Goal: Transaction & Acquisition: Purchase product/service

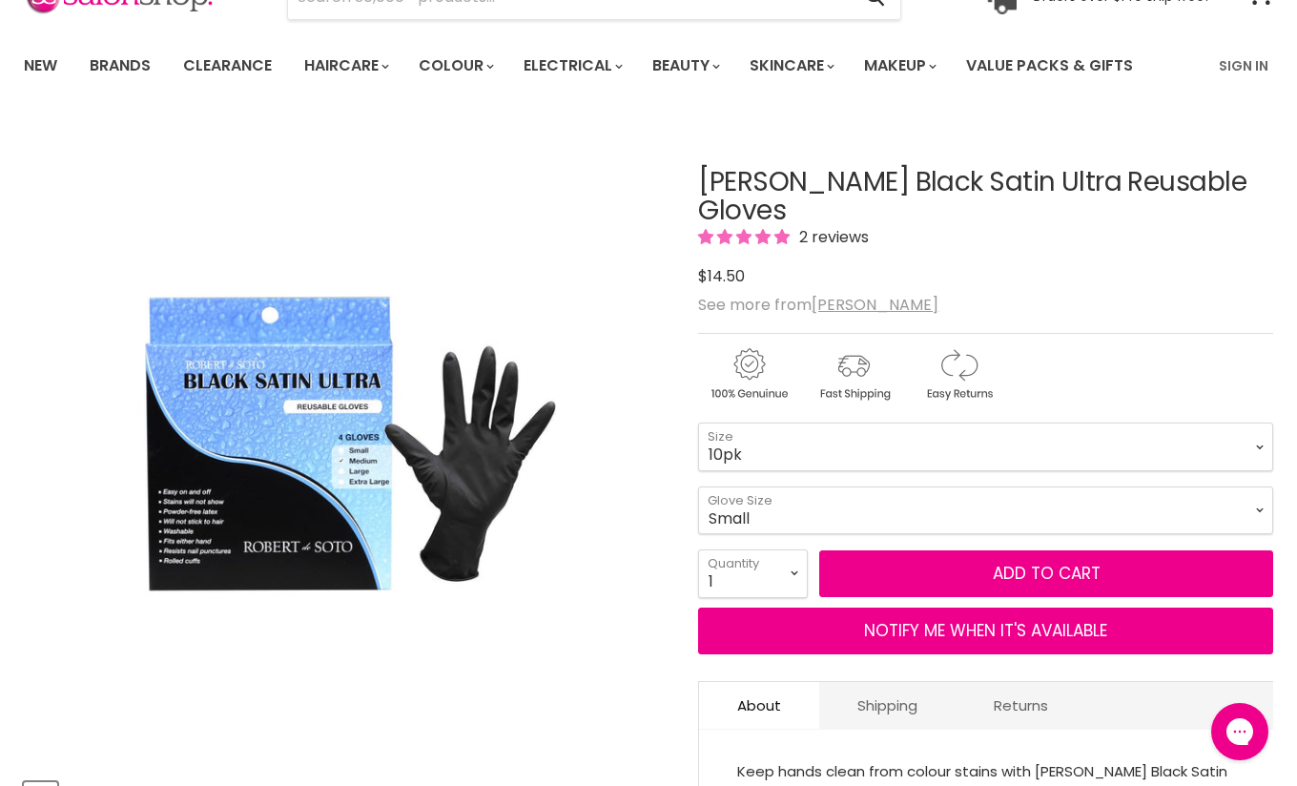
scroll to position [117, 0]
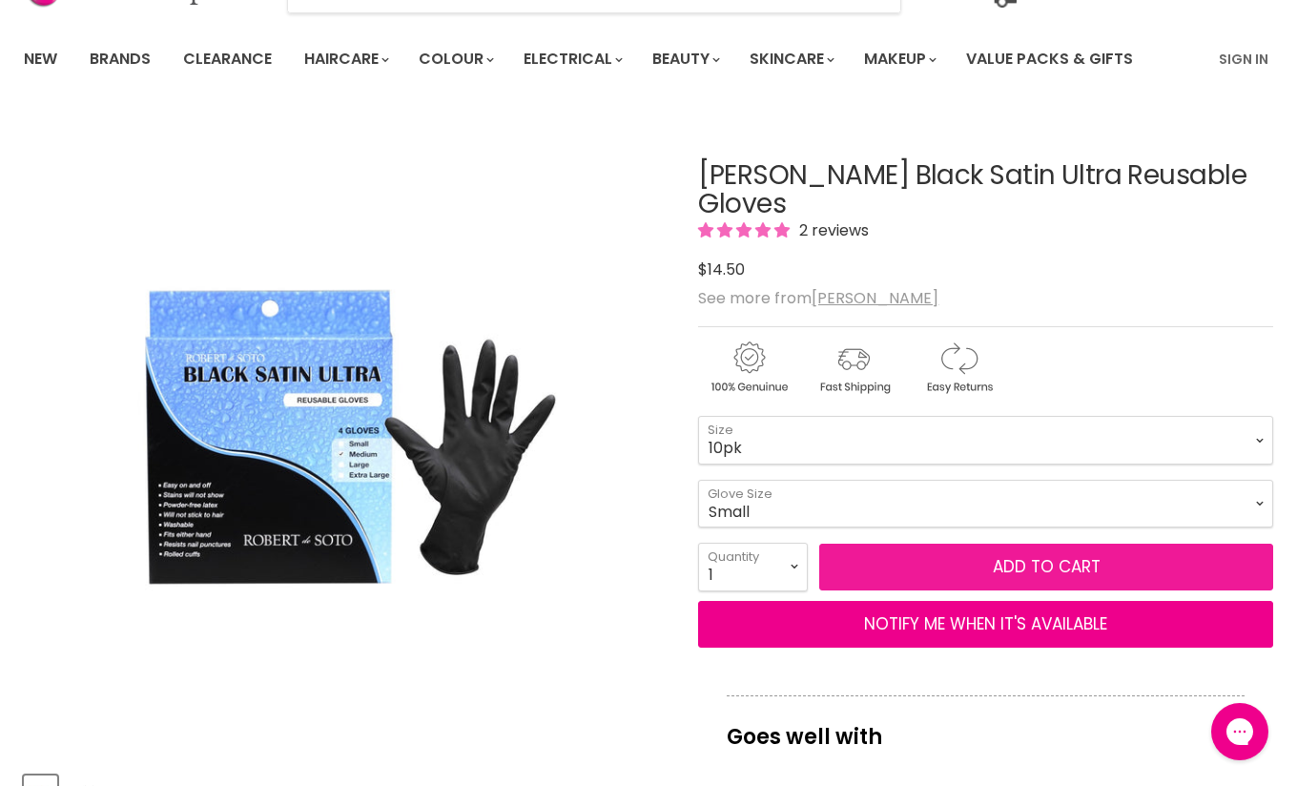
click at [942, 567] on button "Add to cart" at bounding box center [1046, 568] width 454 height 48
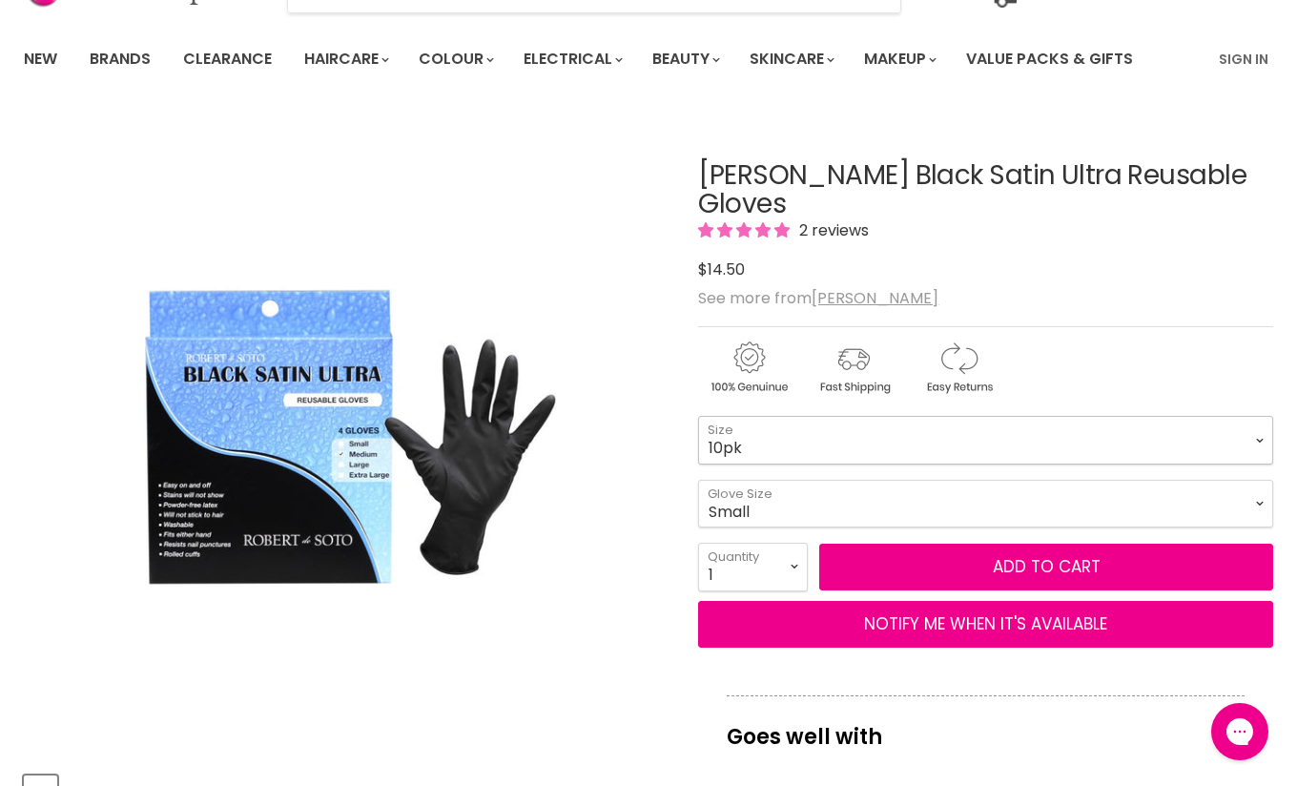
click at [861, 430] on select "4pk 10pk" at bounding box center [985, 440] width 575 height 48
click at [698, 416] on select "4pk 10pk" at bounding box center [985, 440] width 575 height 48
click at [849, 507] on select "Small Medium Large" at bounding box center [985, 504] width 575 height 48
click at [698, 480] on select "Small Medium Large" at bounding box center [985, 504] width 575 height 48
click at [849, 498] on select "Small Medium Large" at bounding box center [985, 504] width 575 height 48
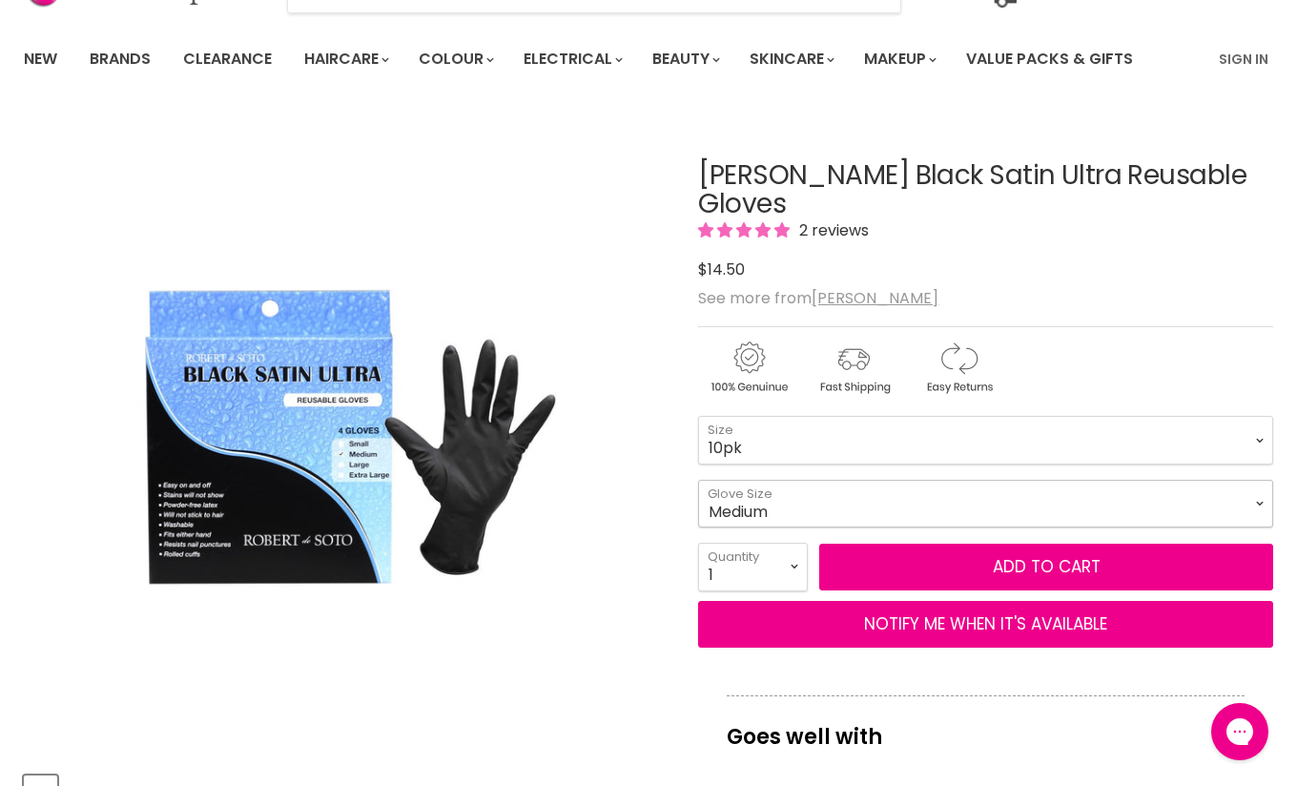
select select "Small"
click at [698, 480] on select "Small Medium Large" at bounding box center [985, 504] width 575 height 48
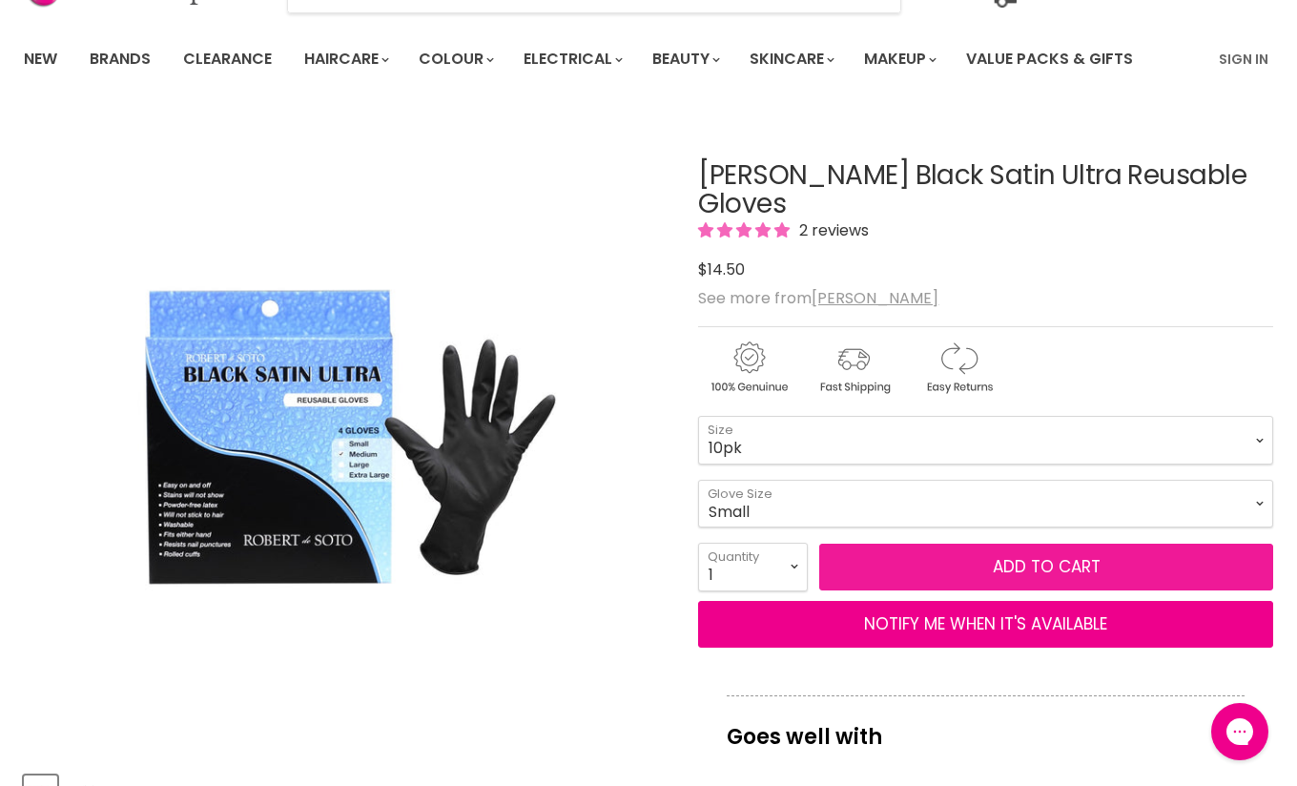
click at [892, 565] on button "Add to cart" at bounding box center [1046, 568] width 454 height 48
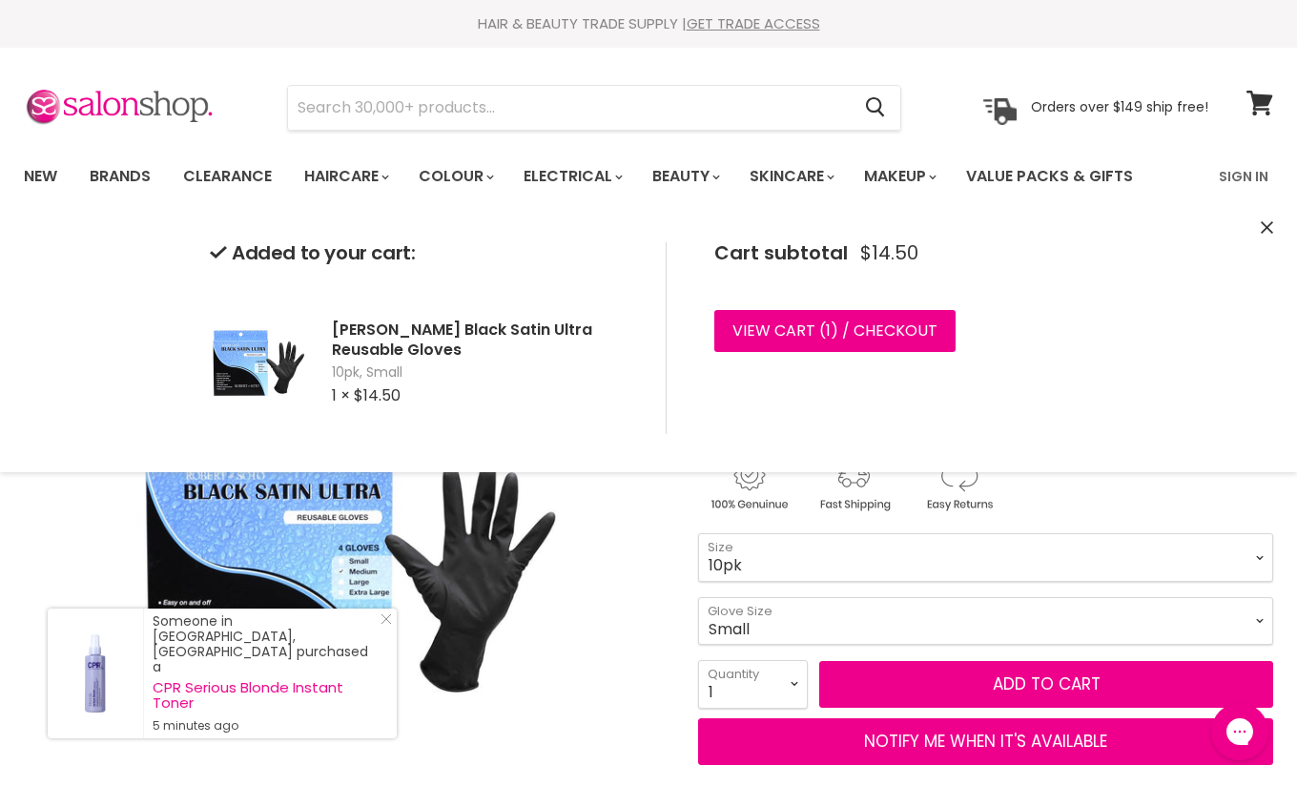
click at [1262, 221] on icon "Close" at bounding box center [1267, 227] width 12 height 12
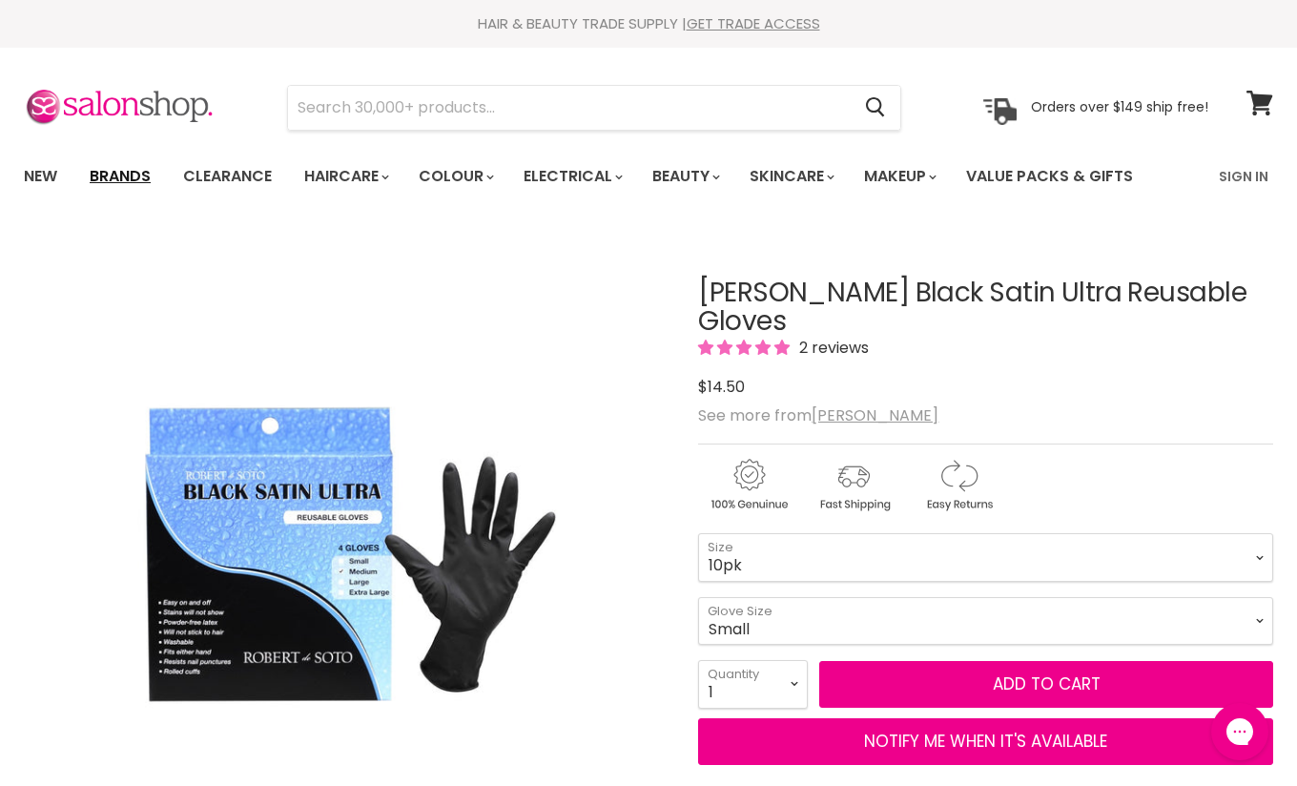
click at [122, 172] on link "Brands" at bounding box center [120, 176] width 90 height 40
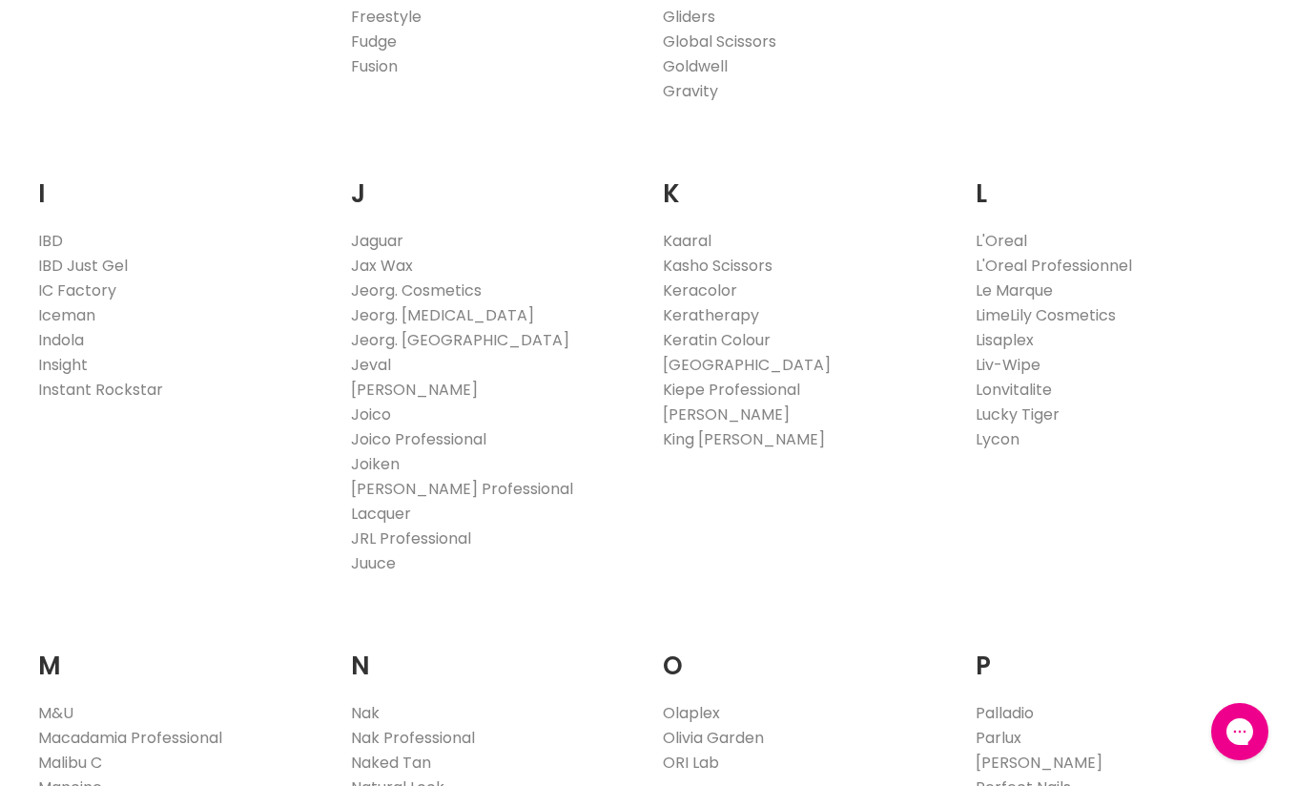
scroll to position [1545, 0]
click at [367, 363] on link "Jeval" at bounding box center [371, 364] width 40 height 22
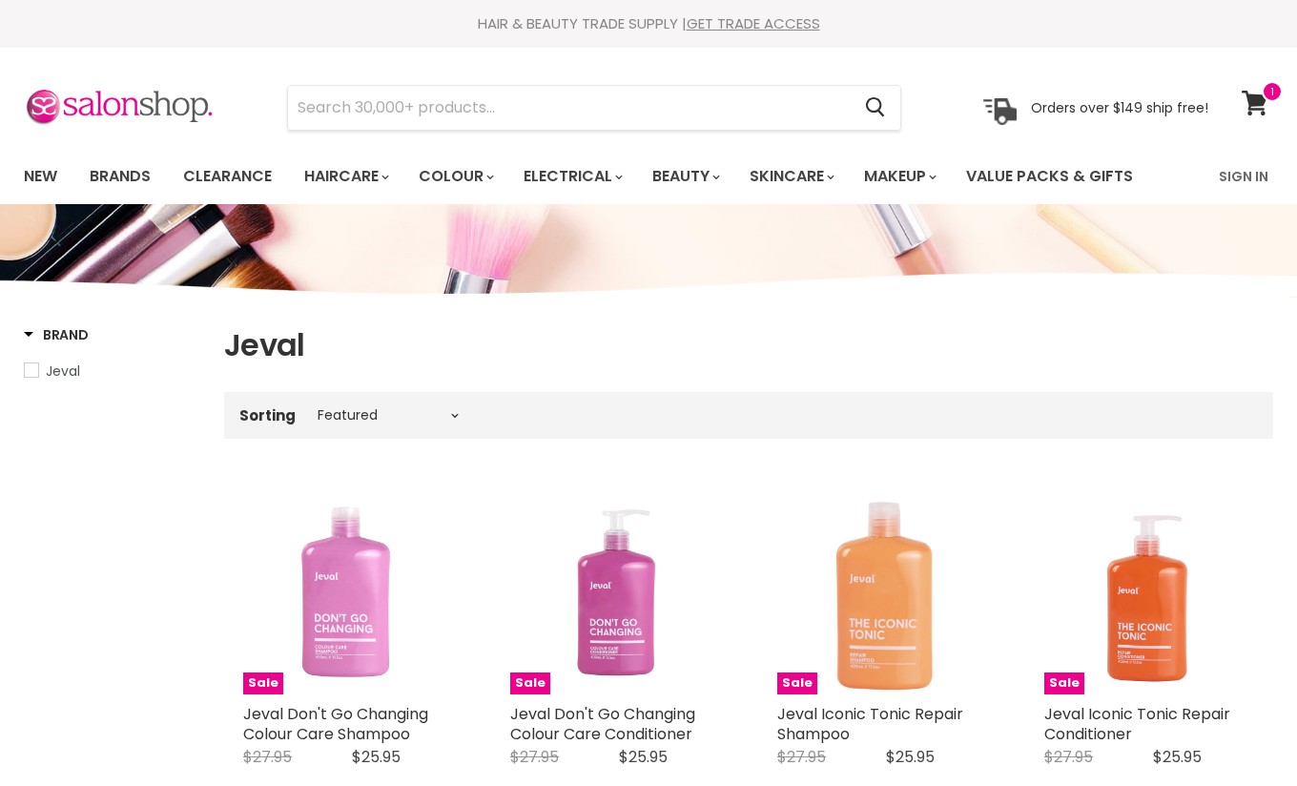
select select "manual"
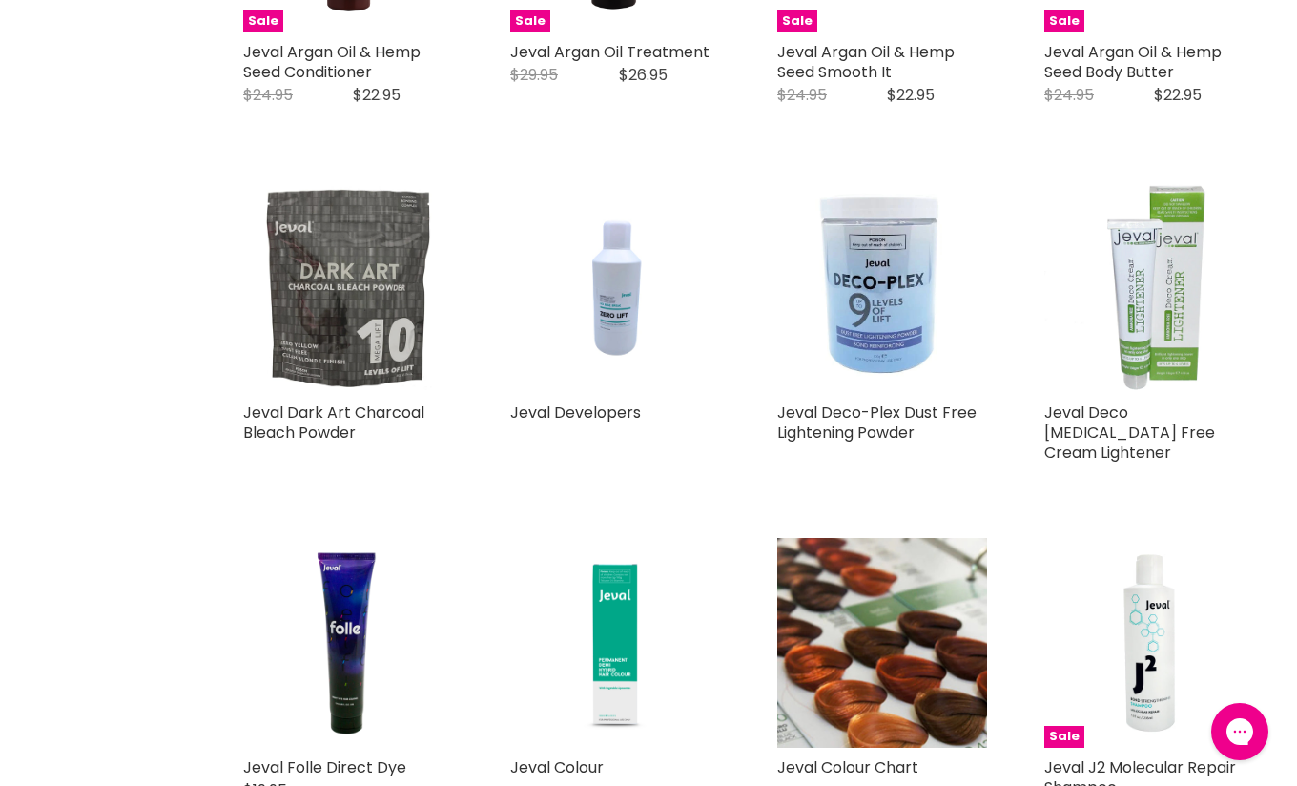
scroll to position [3591, 0]
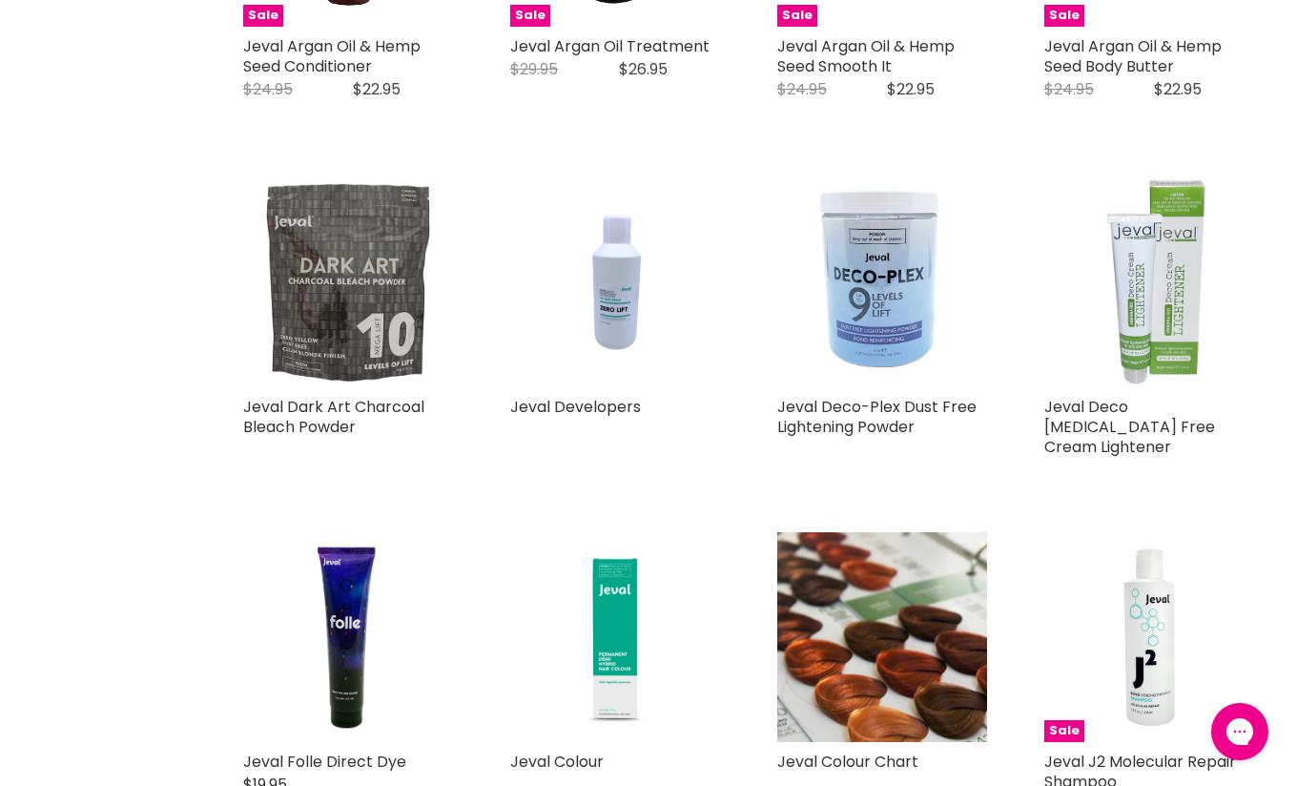
click at [363, 292] on img "Main content" at bounding box center [348, 282] width 210 height 210
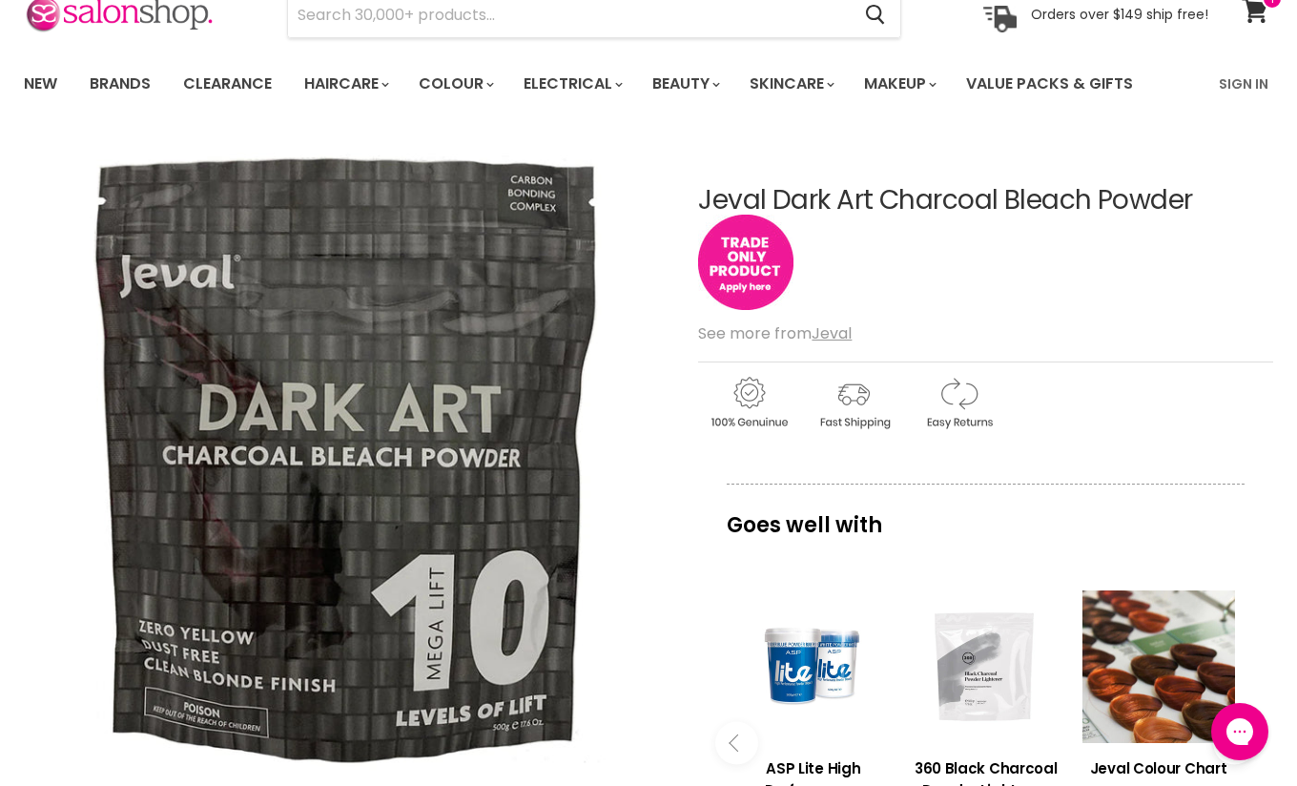
scroll to position [89, 0]
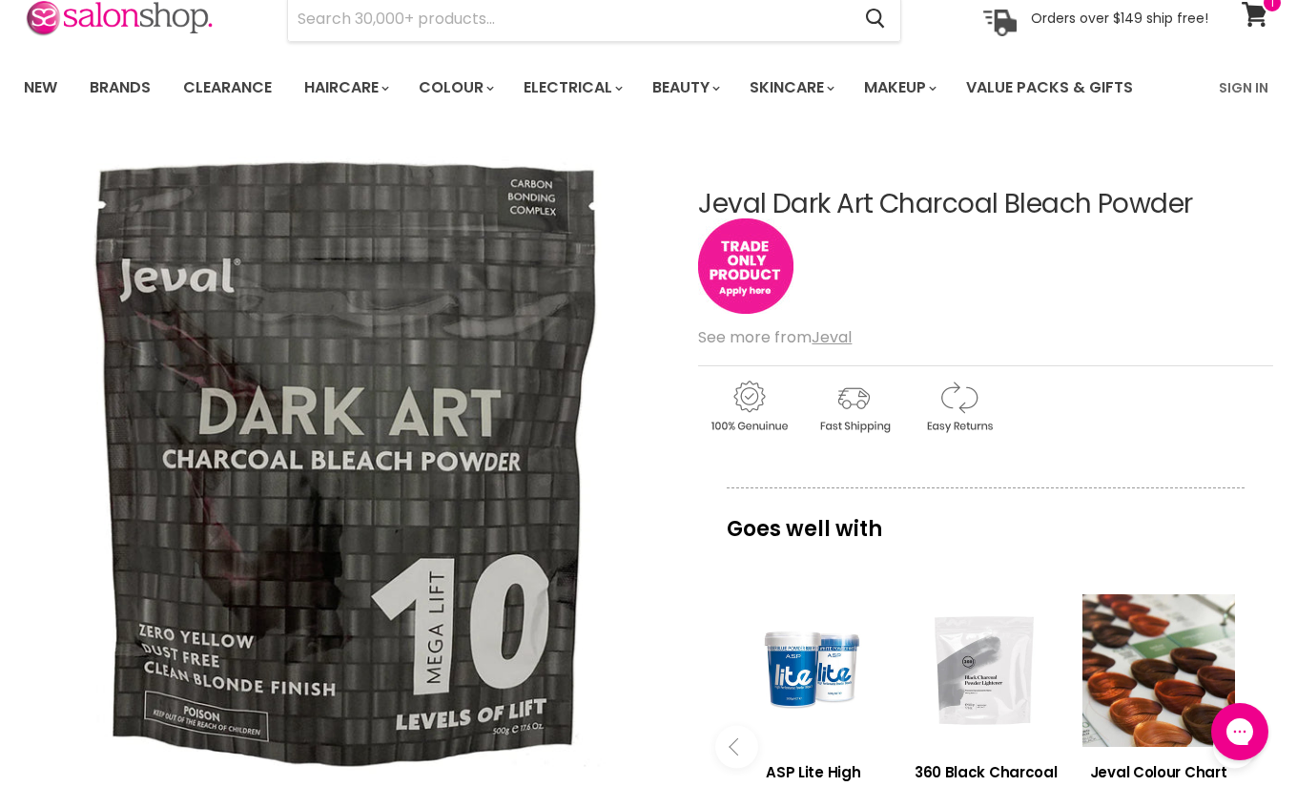
click at [750, 281] on img "Main content" at bounding box center [745, 265] width 95 height 95
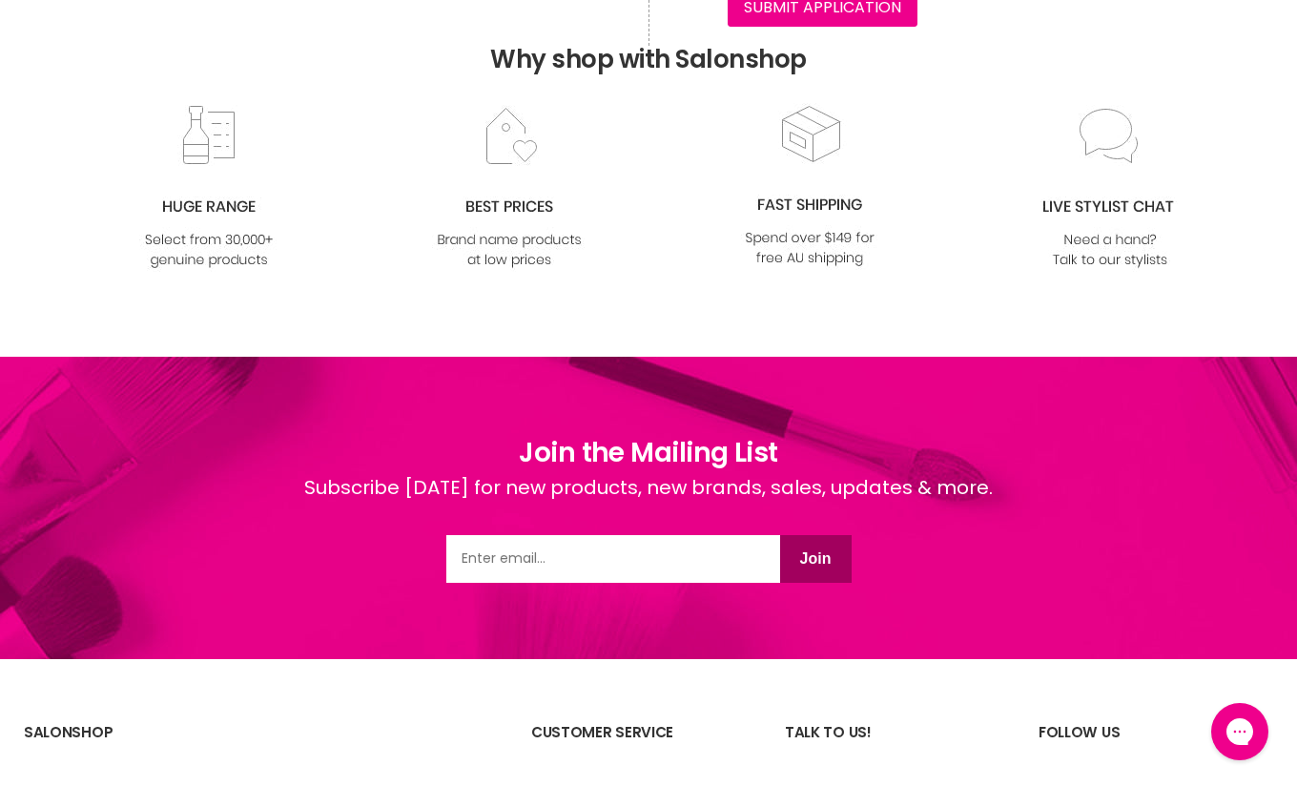
scroll to position [1136, 0]
